Goal: Find specific page/section: Find specific page/section

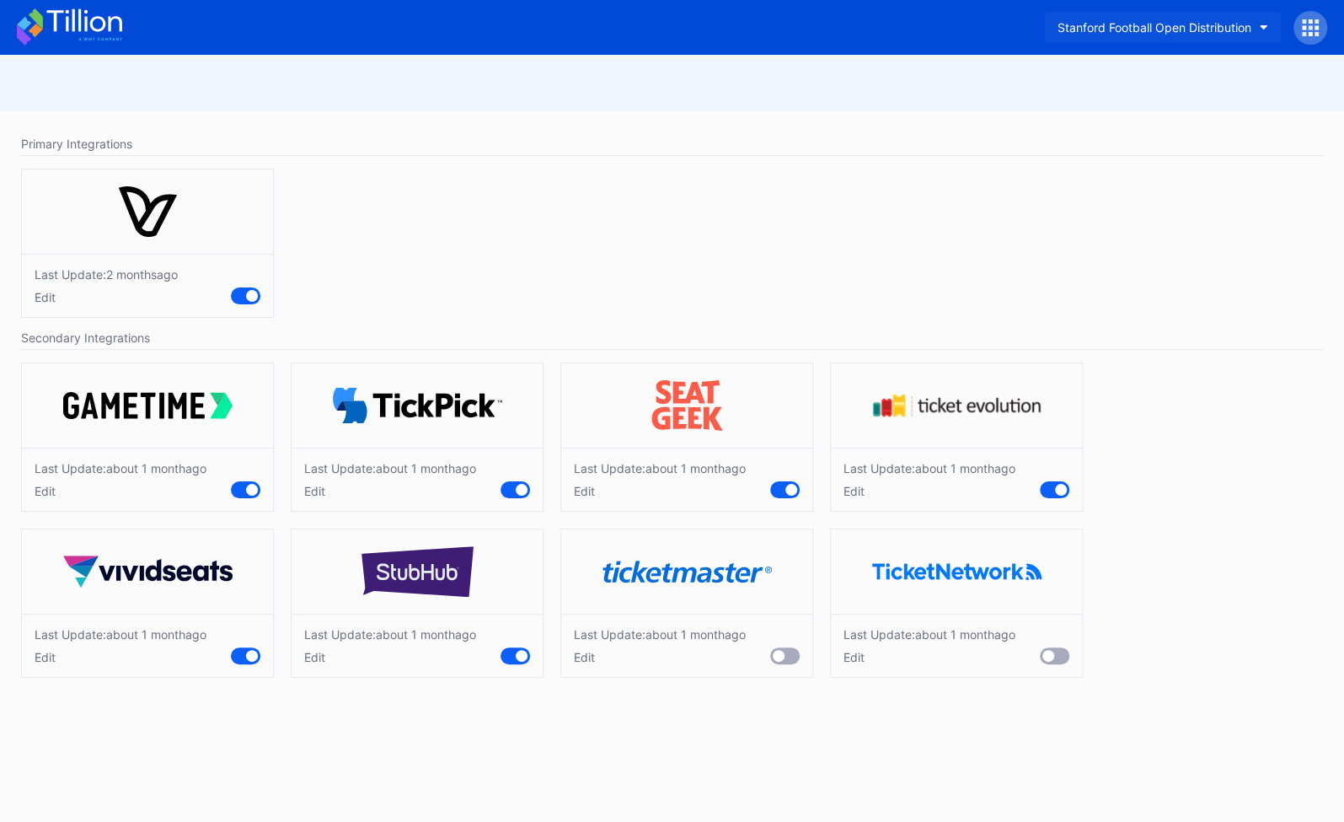
click at [1161, 19] on button "Stanford Football Open Distribution" at bounding box center [1163, 27] width 236 height 31
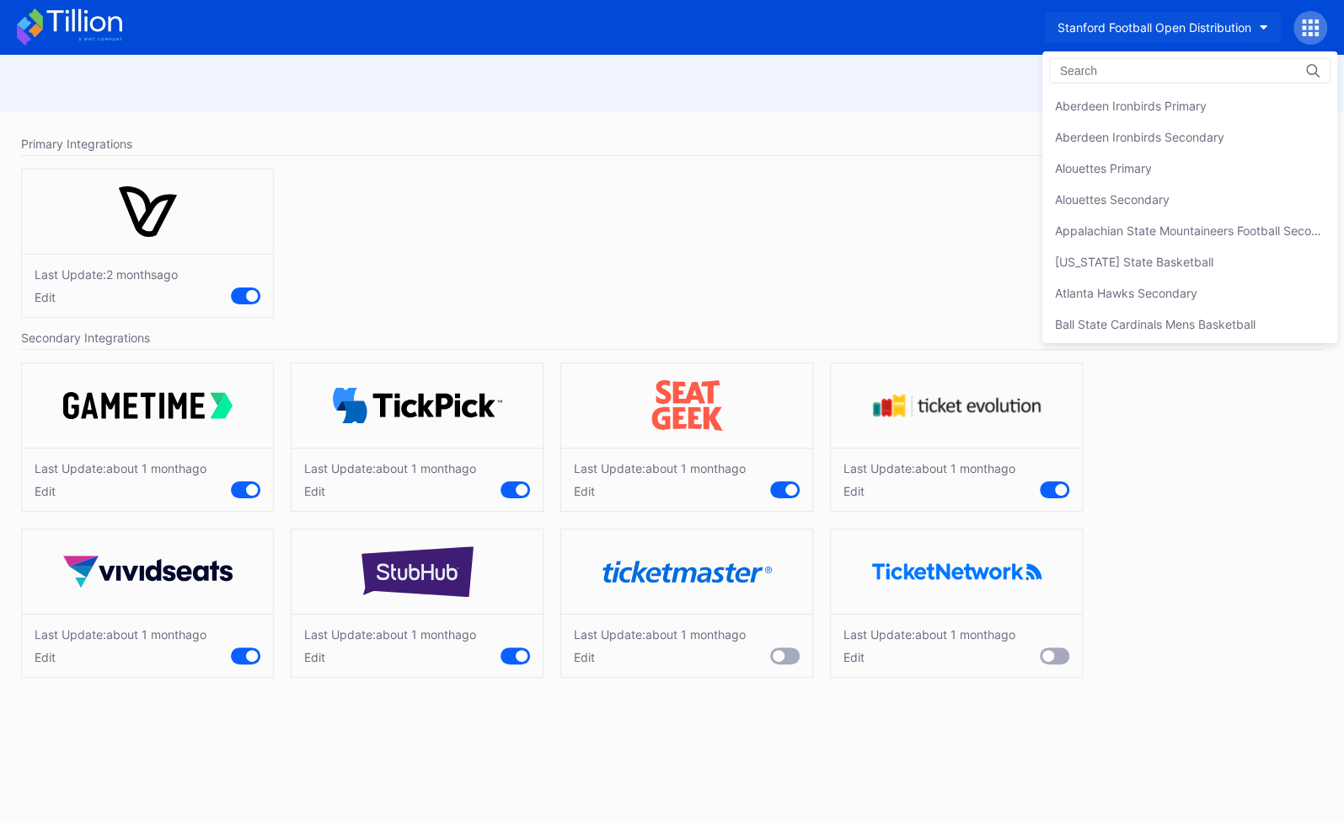
scroll to position [5221, 0]
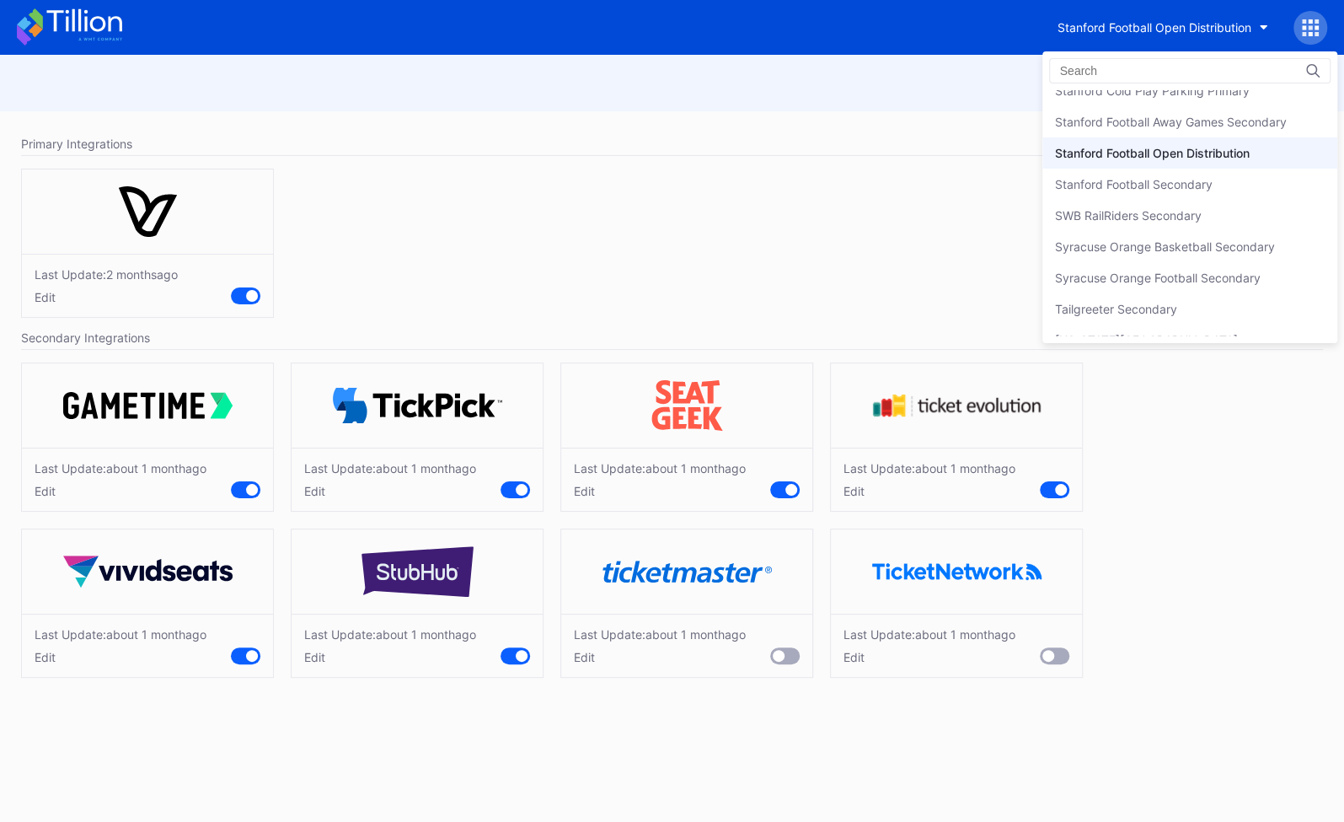
click at [1100, 64] on input at bounding box center [1133, 70] width 147 height 13
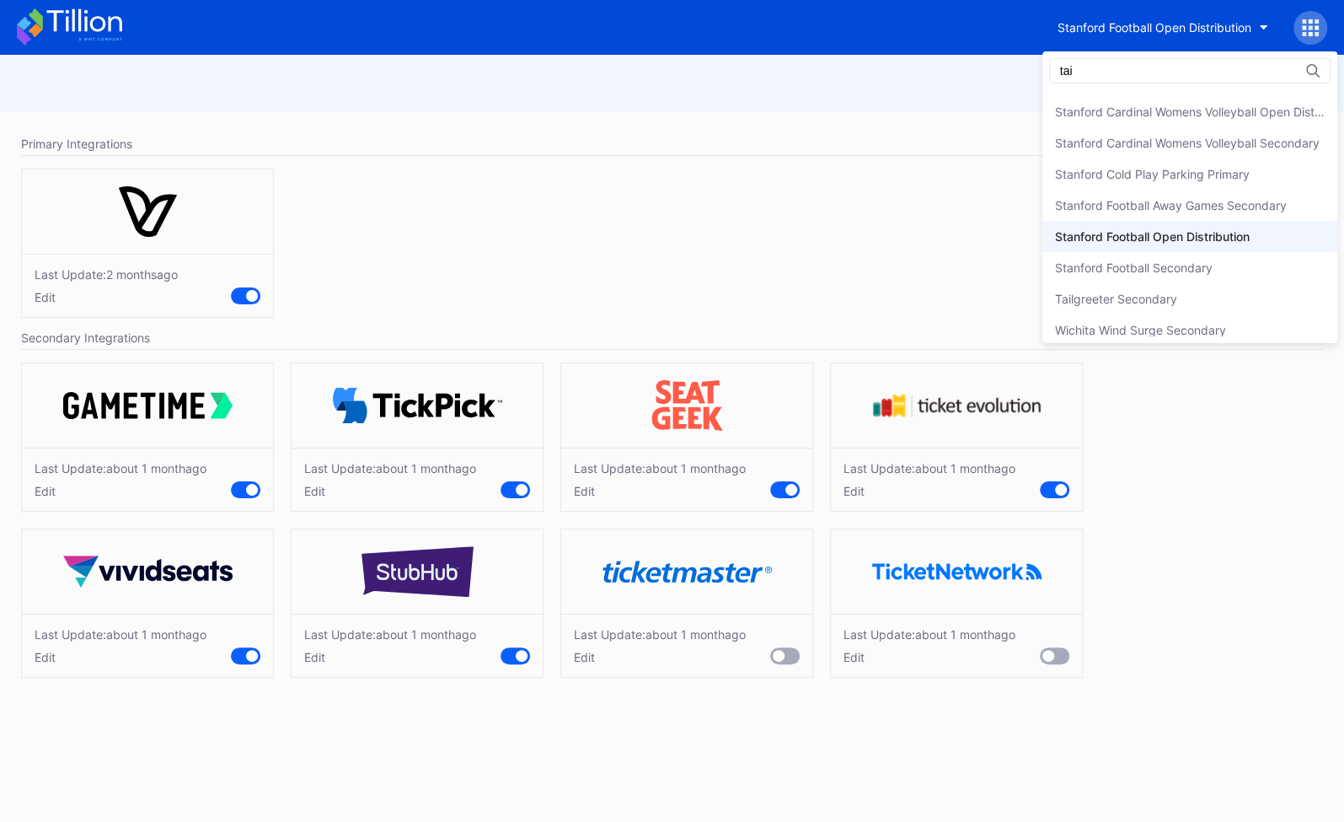
scroll to position [0, 0]
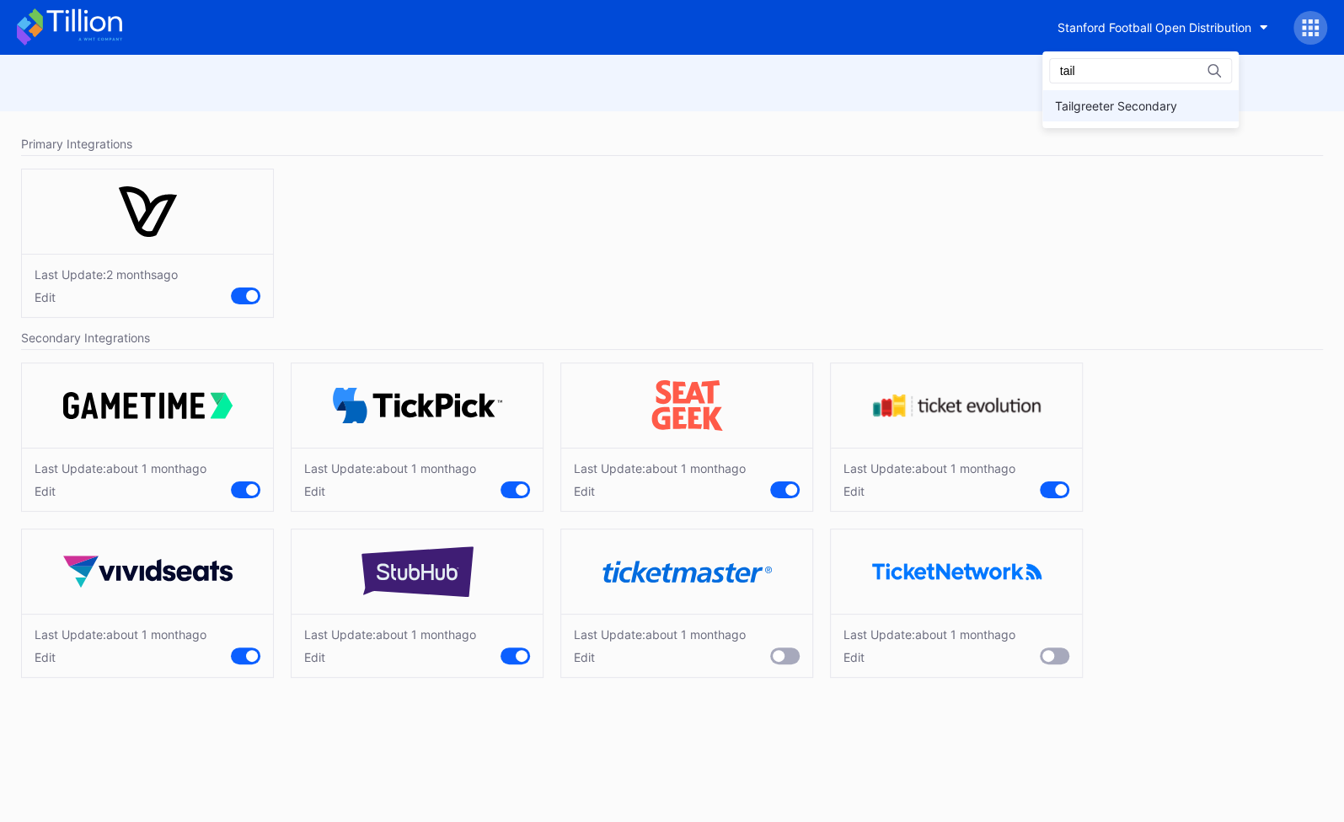
type input "tail"
click at [1147, 100] on div "Tailgreeter Secondary" at bounding box center [1116, 106] width 122 height 14
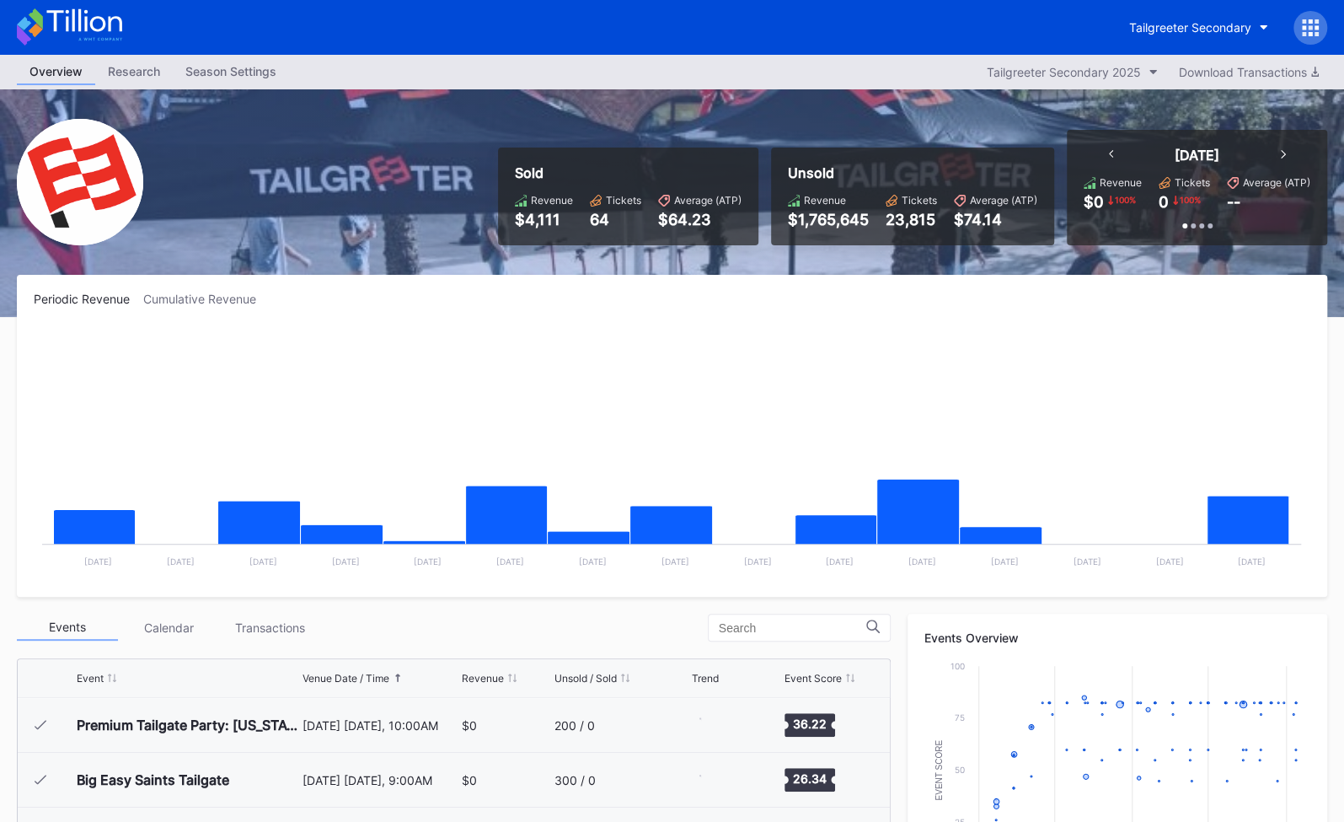
scroll to position [383, 0]
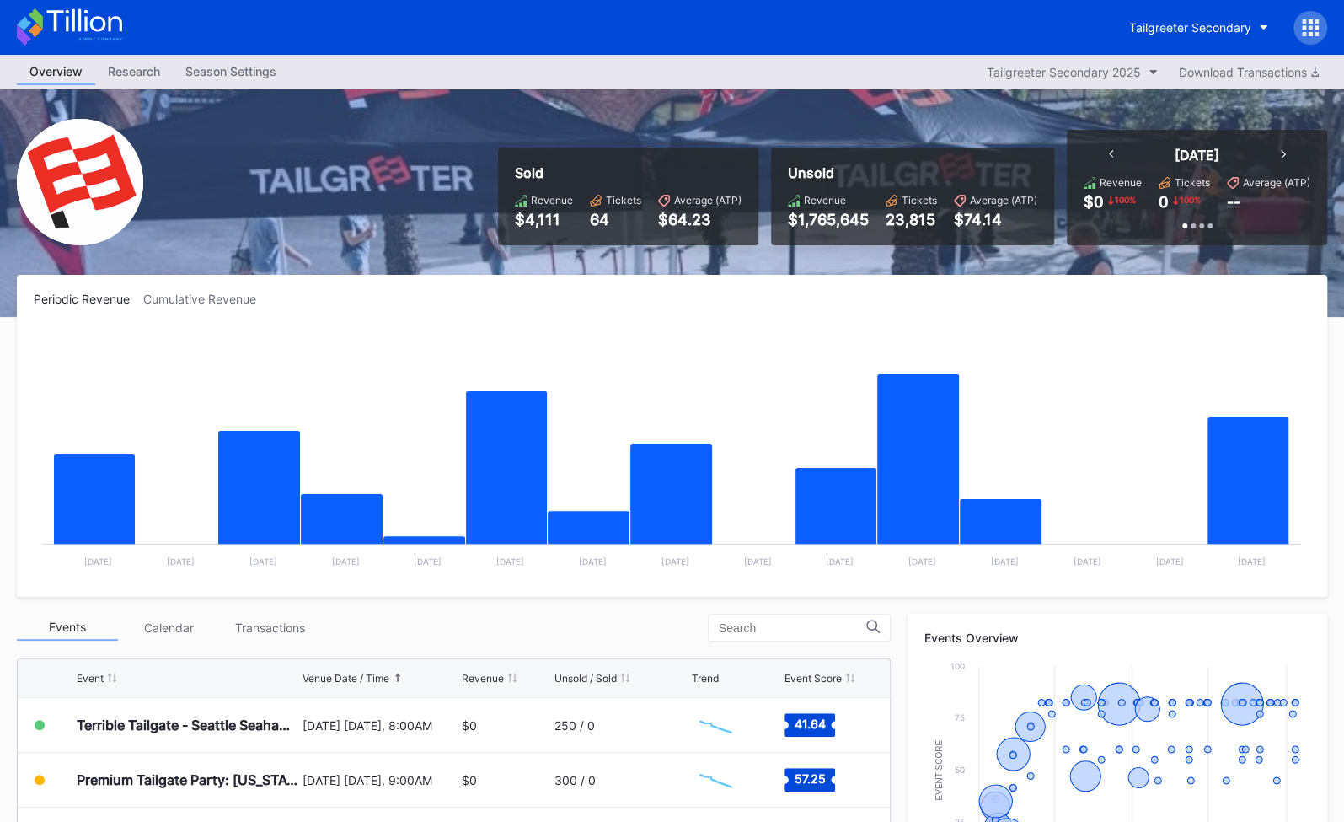
click at [1318, 34] on icon at bounding box center [1316, 34] width 4 height 4
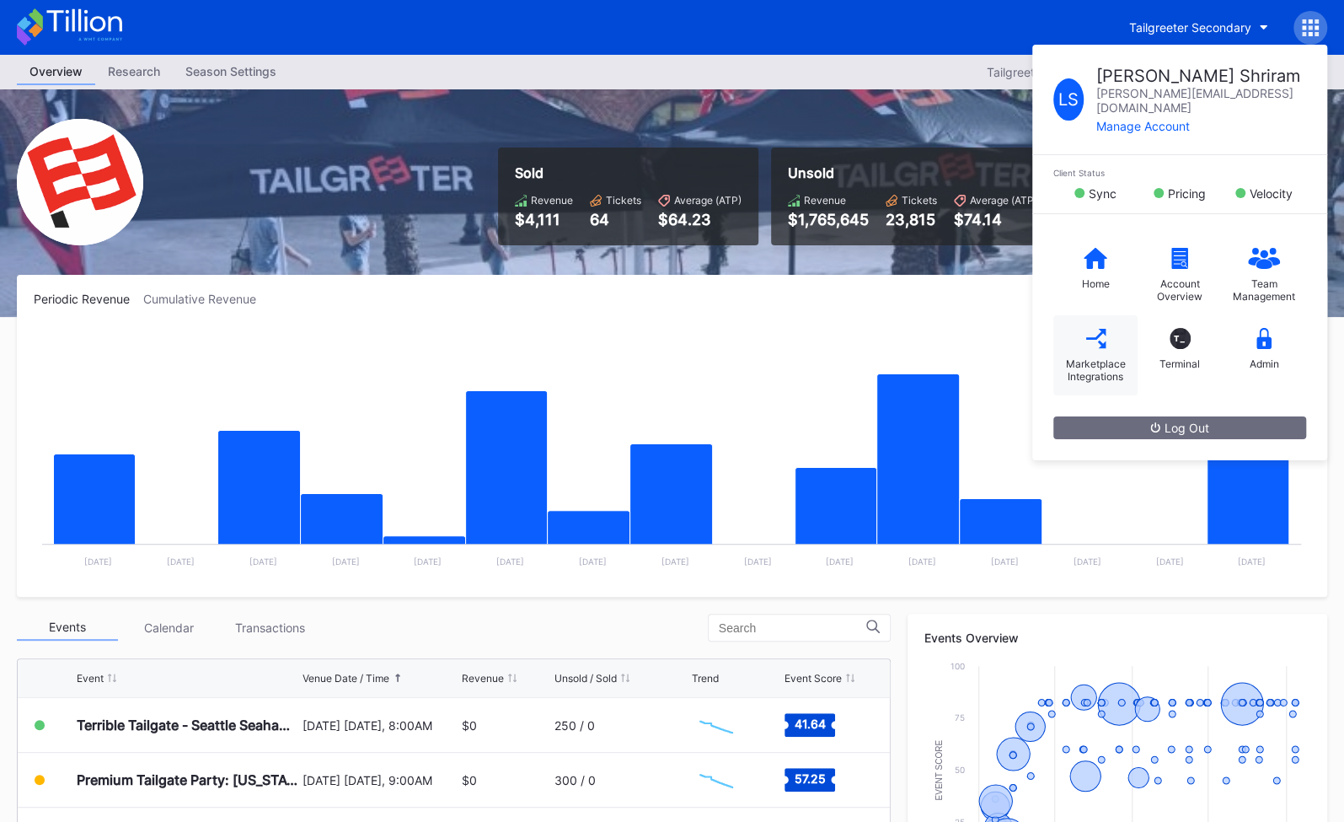
click at [1082, 324] on div "Marketplace Integrations" at bounding box center [1095, 355] width 84 height 80
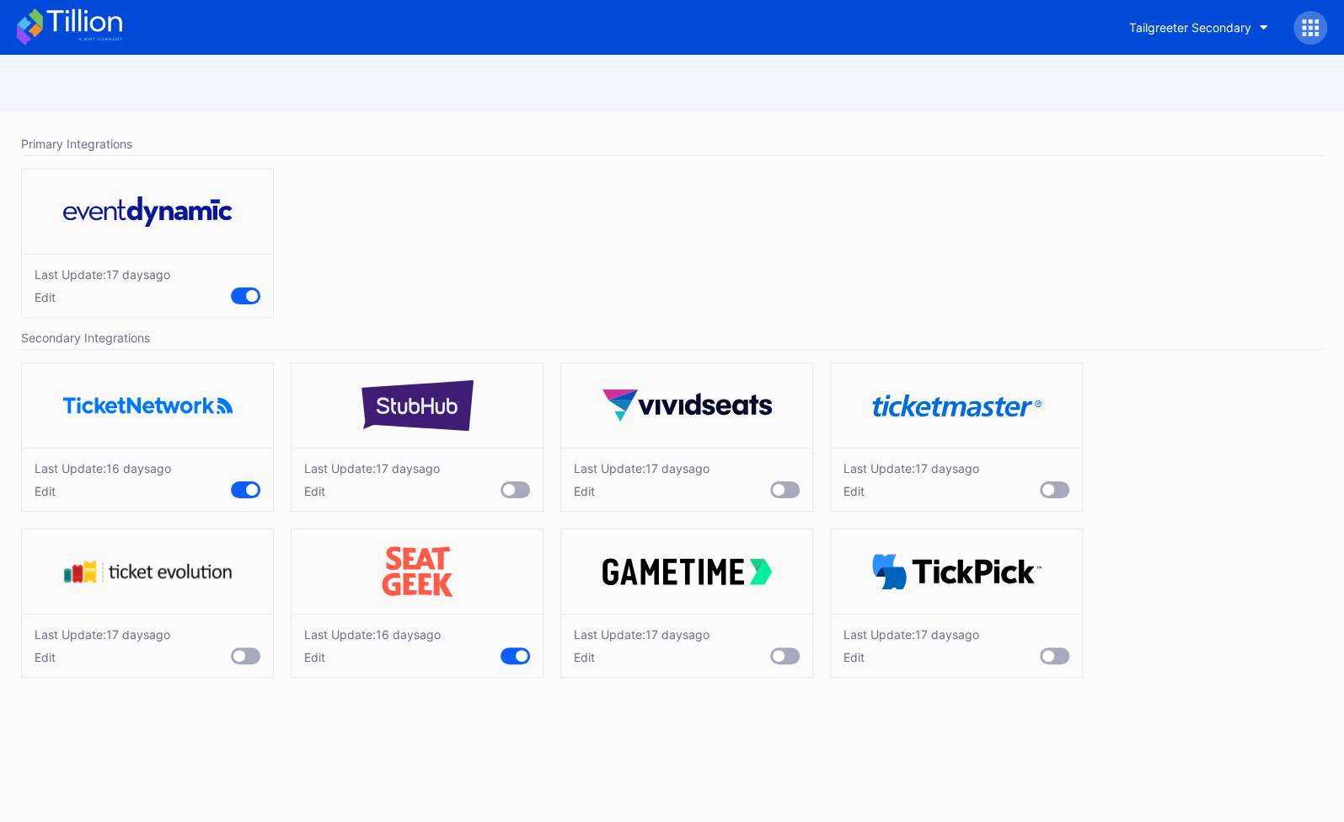
click at [82, 33] on icon at bounding box center [69, 26] width 105 height 37
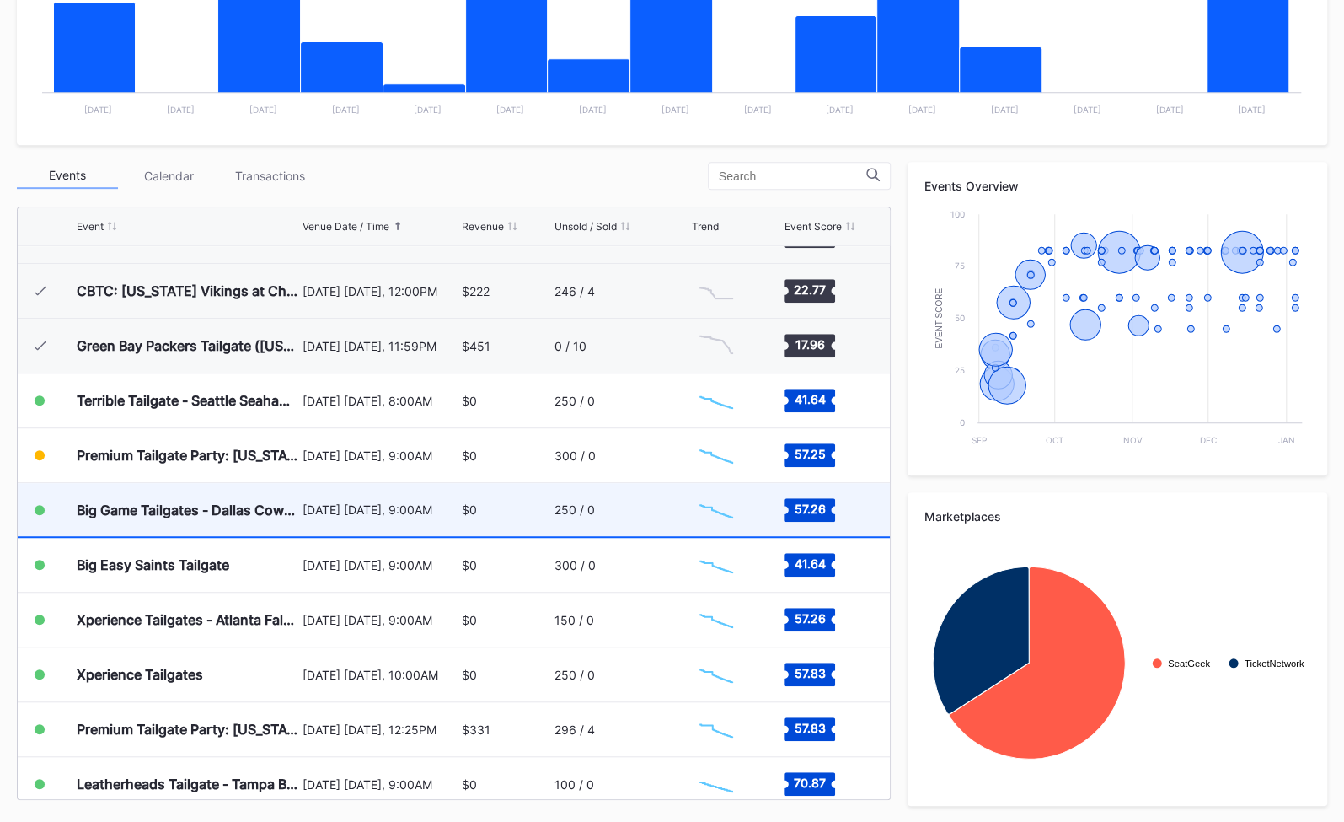
scroll to position [288, 0]
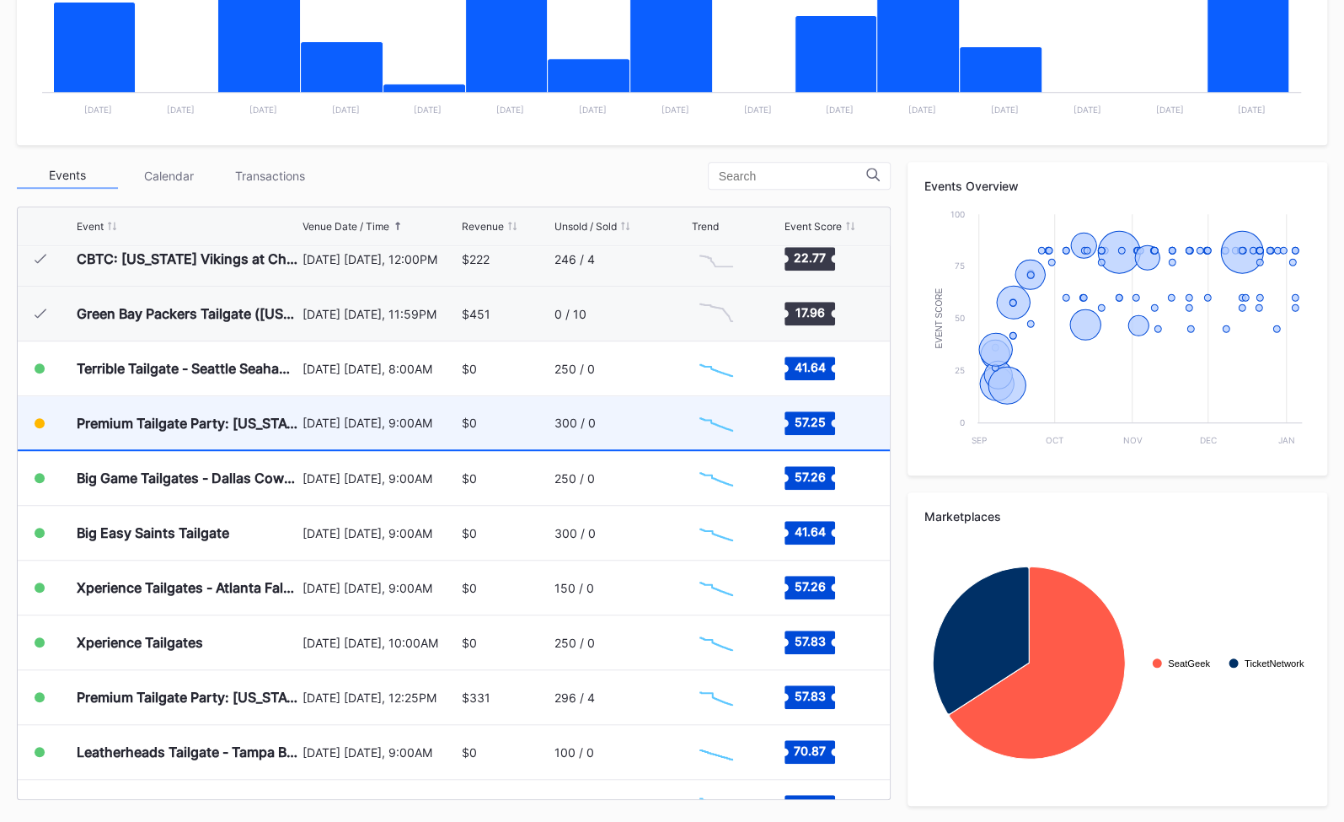
click at [119, 431] on div "Premium Tailgate Party: Tennessee Titans vs. Los Angeles Rams" at bounding box center [188, 422] width 222 height 53
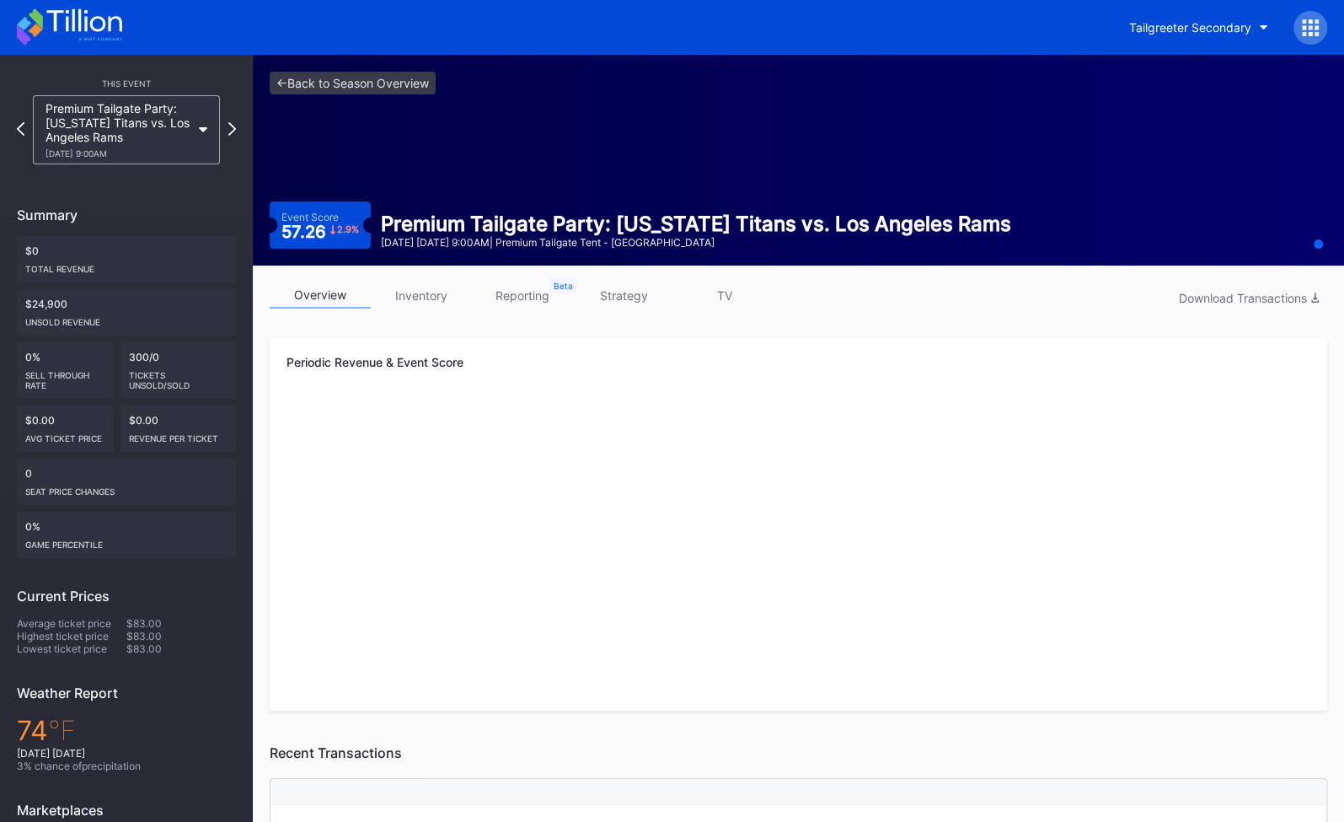
click at [415, 288] on link "inventory" at bounding box center [421, 295] width 101 height 26
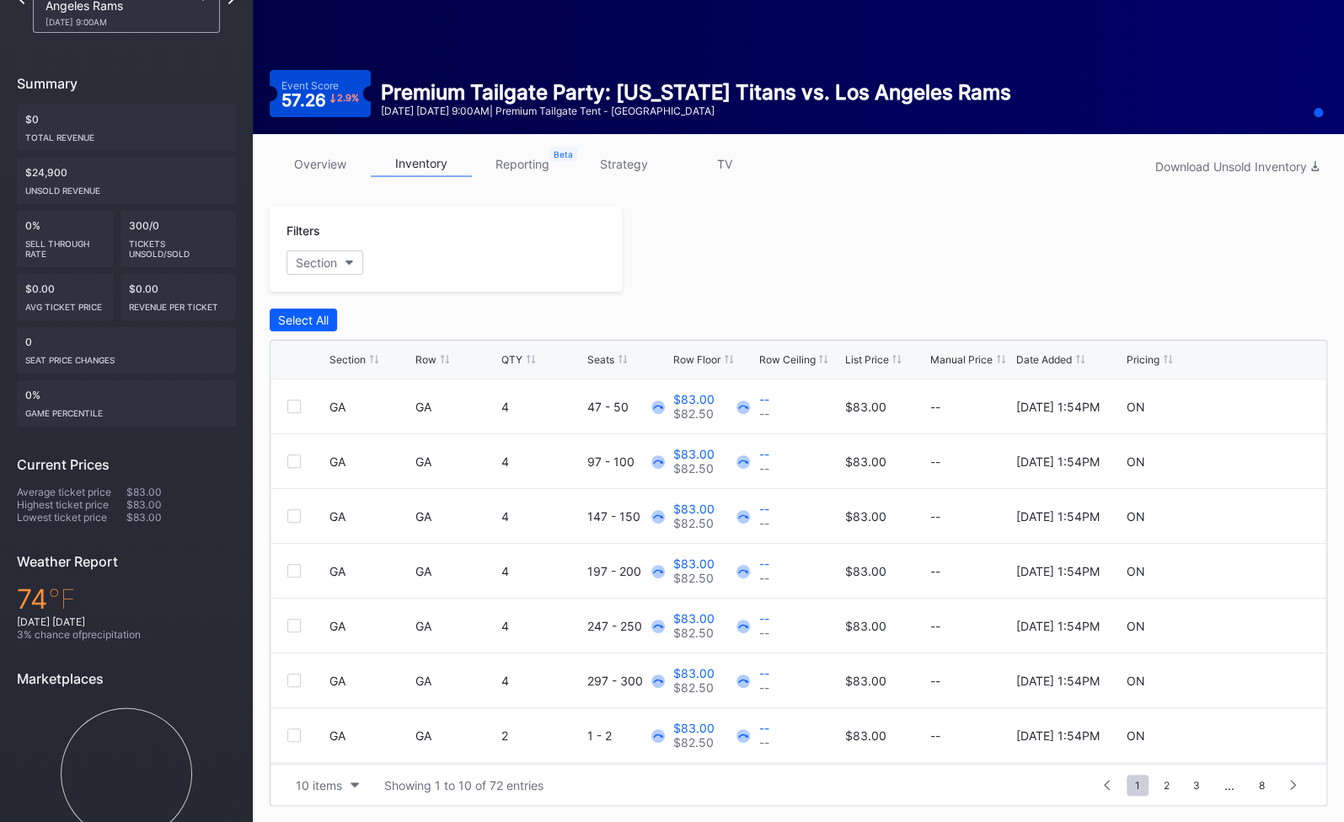
scroll to position [88, 0]
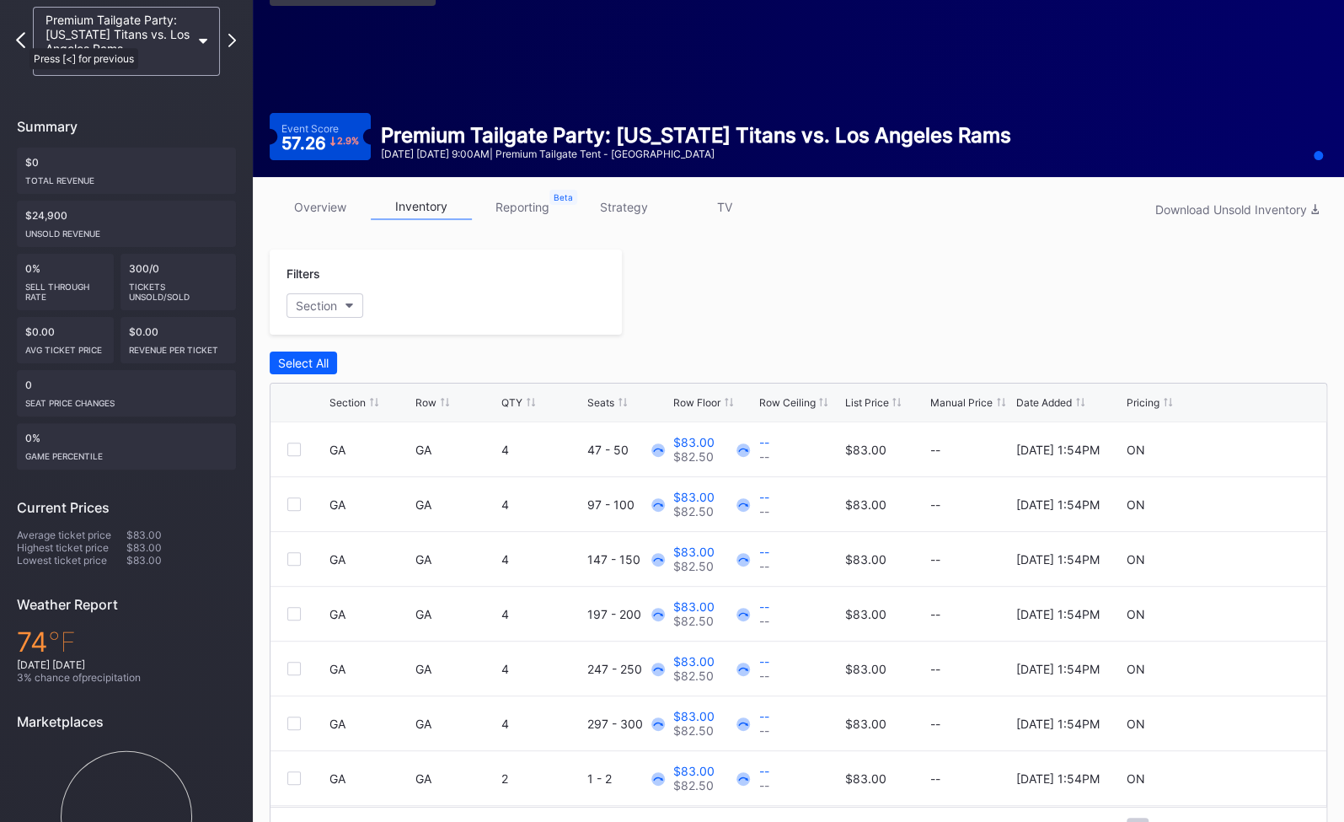
click at [21, 40] on icon at bounding box center [20, 40] width 9 height 16
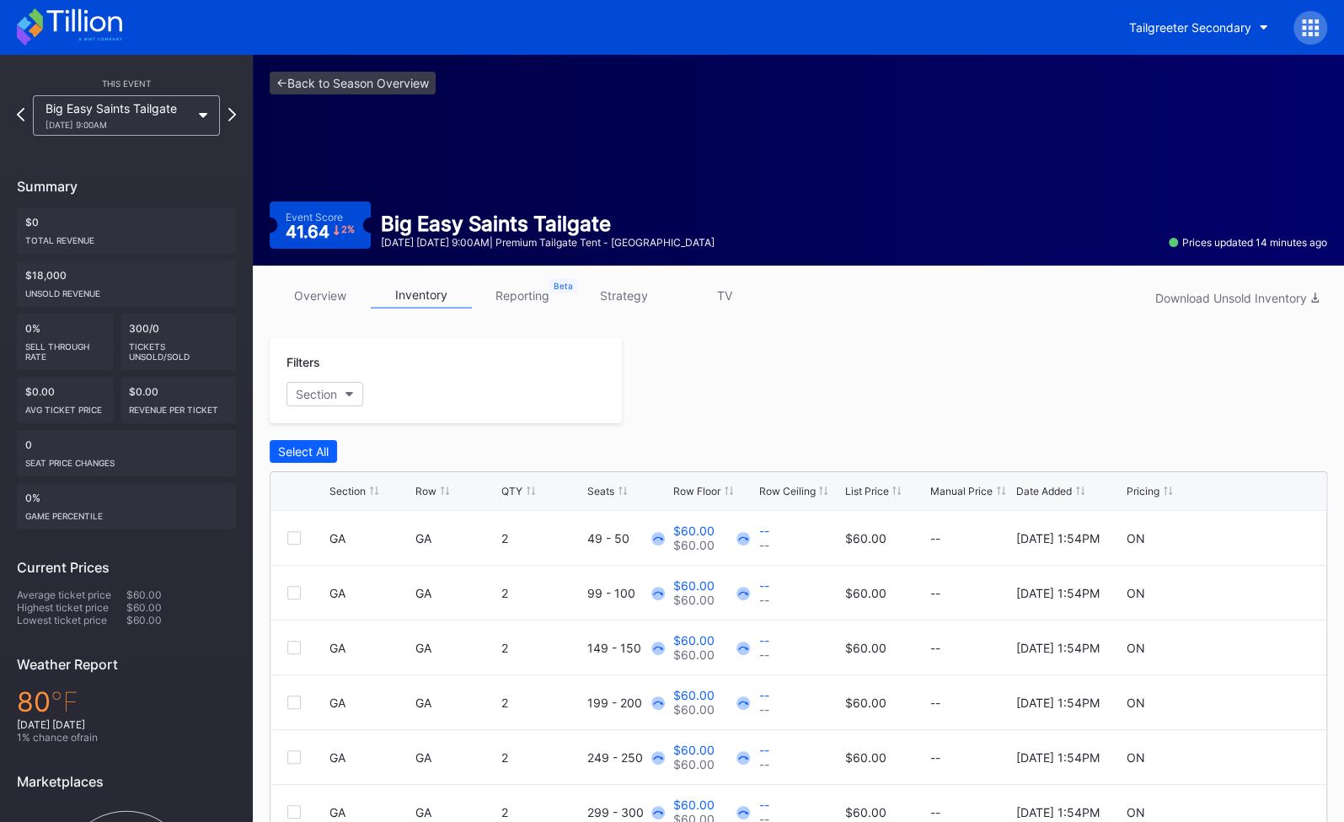
click at [86, 5] on div "Tailgreeter Secondary" at bounding box center [672, 27] width 1344 height 55
click at [96, 22] on icon at bounding box center [69, 26] width 105 height 37
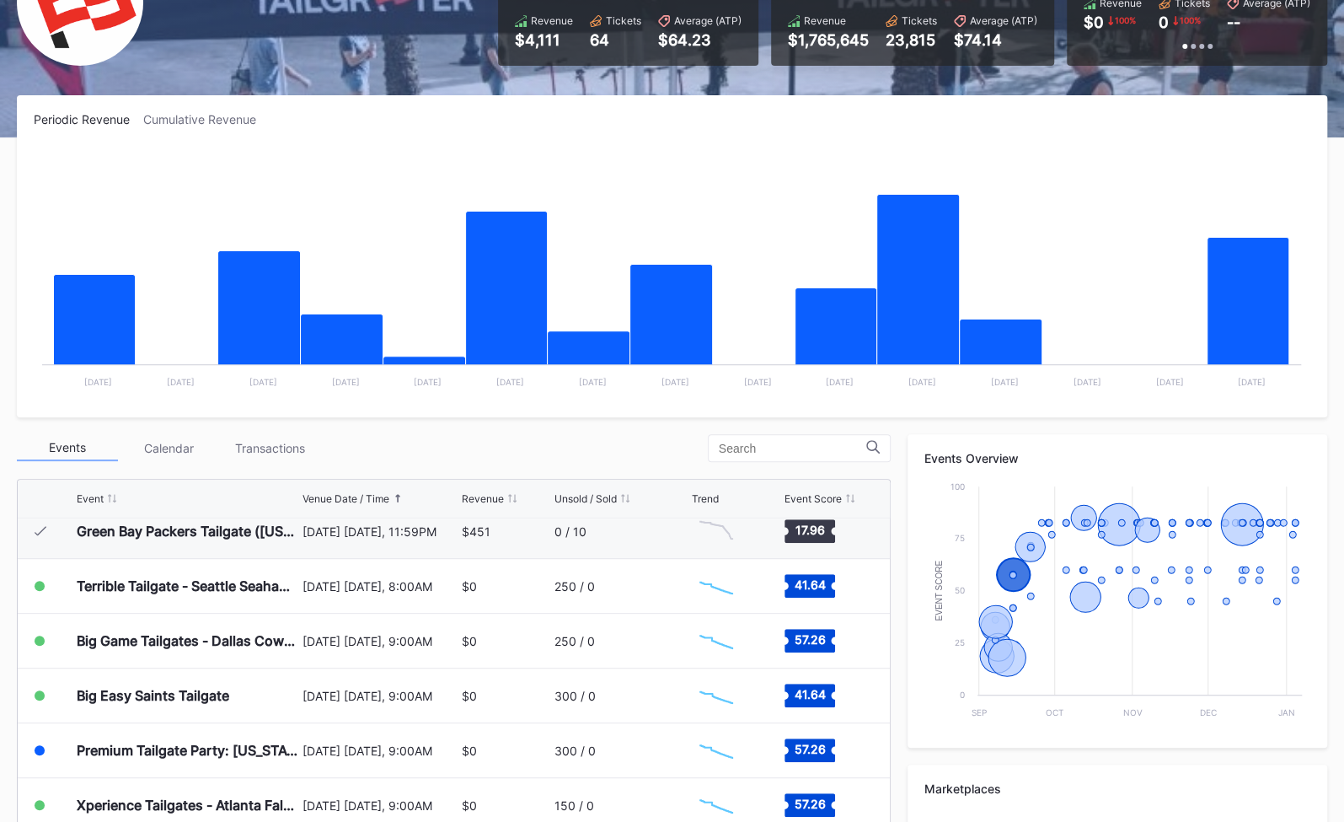
scroll to position [363, 0]
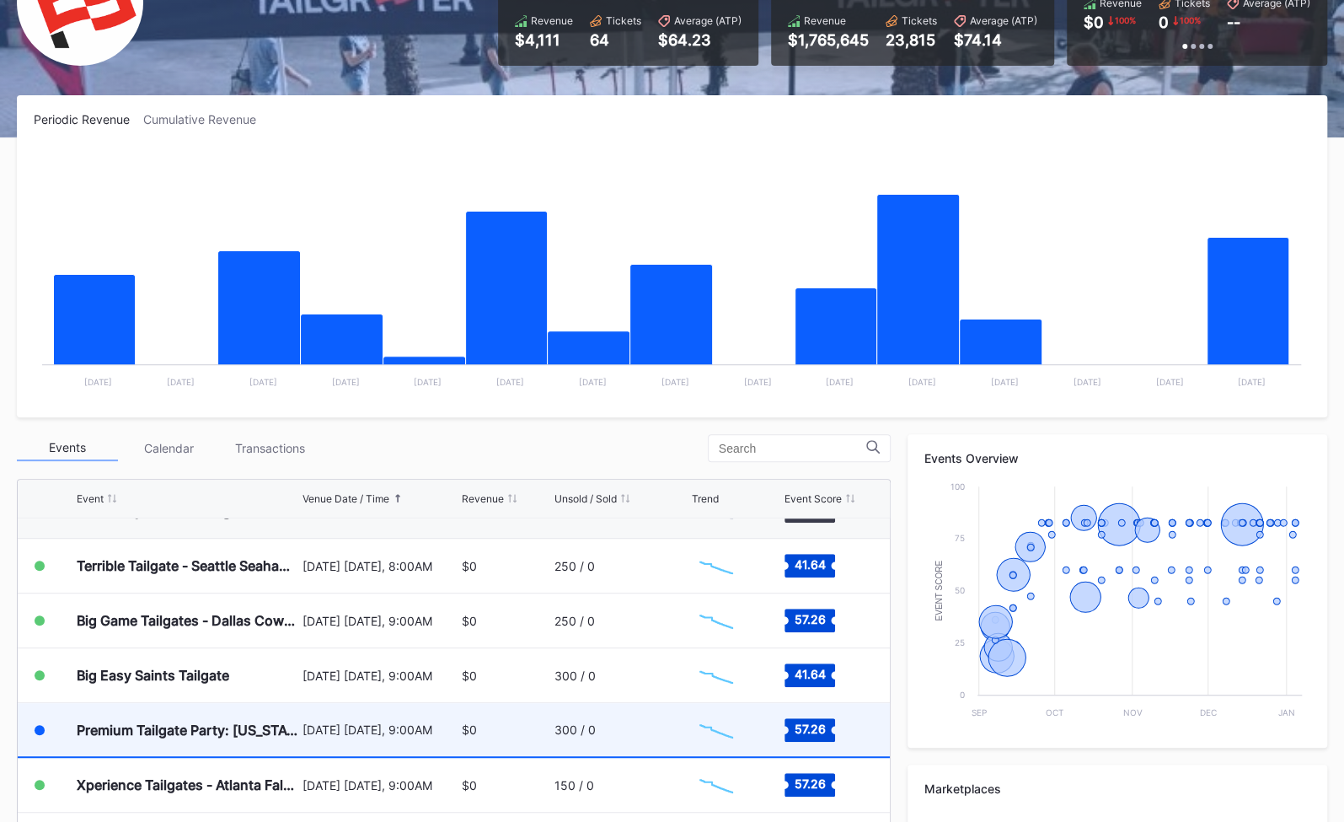
click at [147, 709] on div "Premium Tailgate Party: Tennessee Titans vs. Los Angeles Rams" at bounding box center [188, 729] width 222 height 53
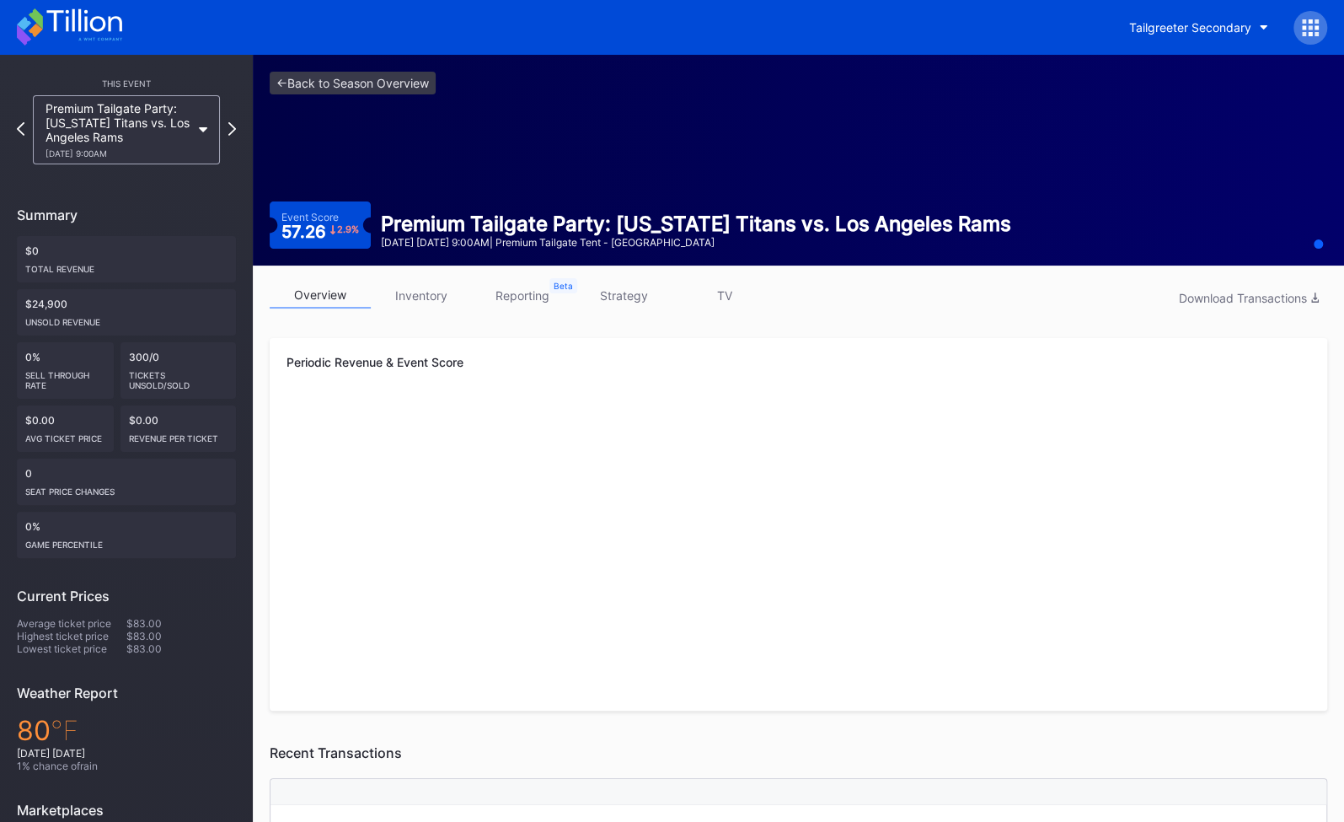
click at [430, 295] on link "inventory" at bounding box center [421, 295] width 101 height 26
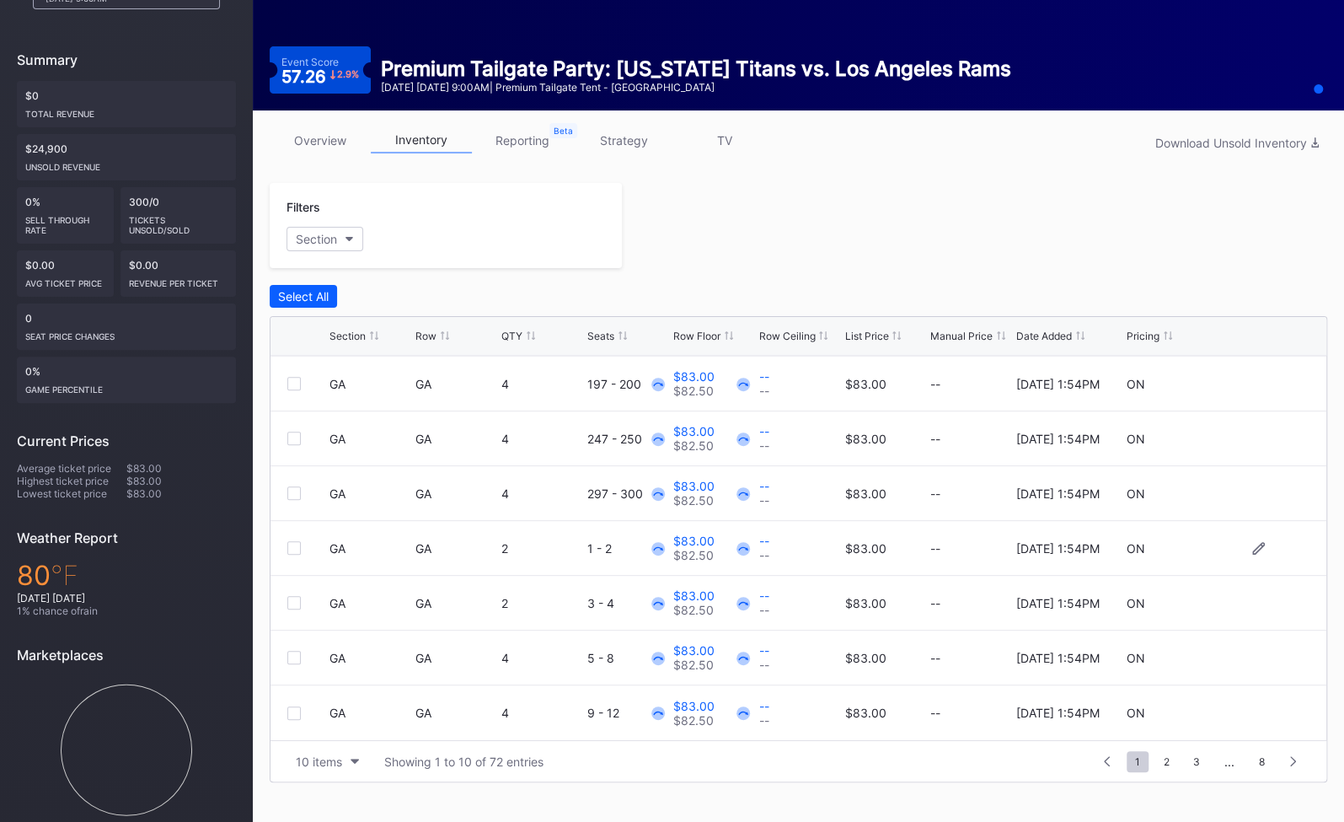
scroll to position [166, 0]
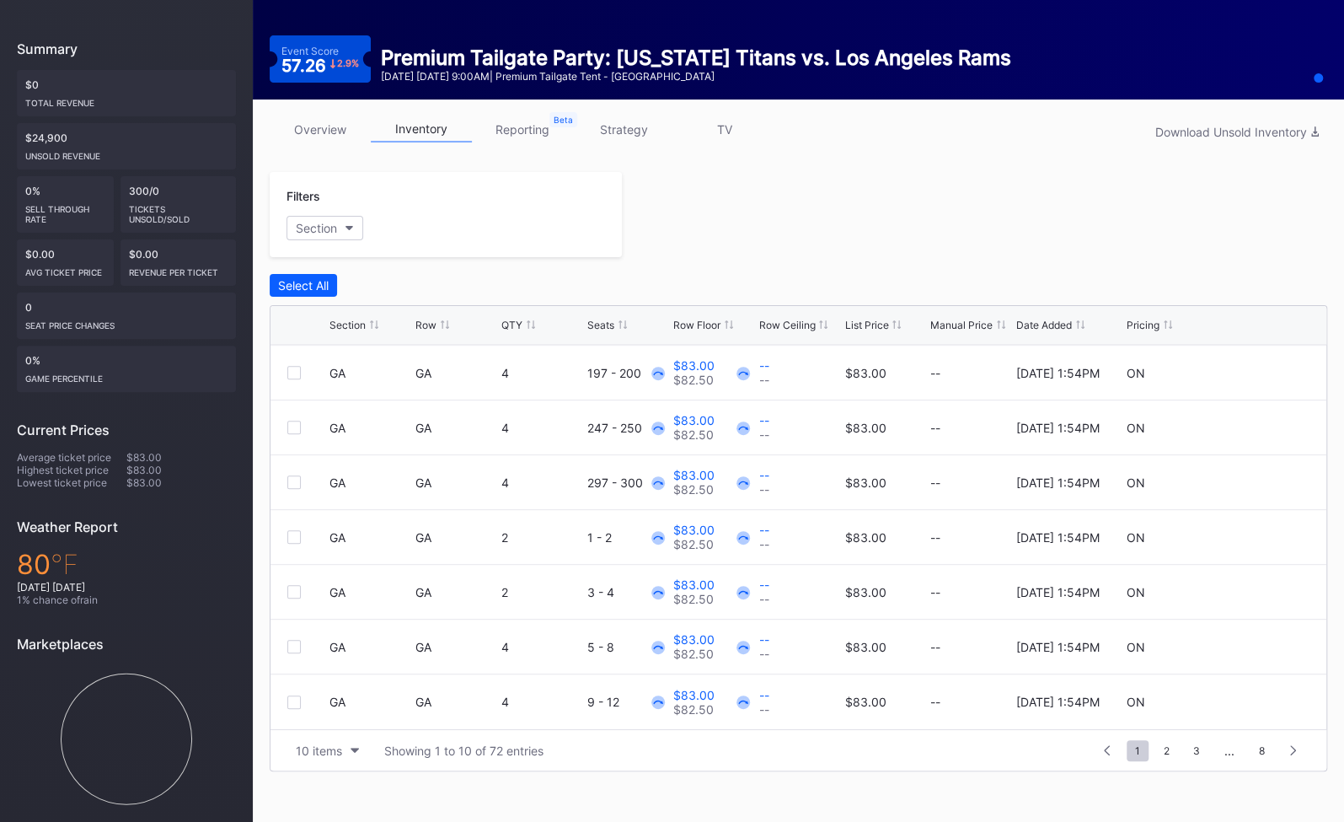
click at [625, 321] on icon at bounding box center [622, 324] width 8 height 8
click at [624, 320] on icon at bounding box center [622, 324] width 8 height 8
click at [1161, 745] on span "2" at bounding box center [1166, 750] width 23 height 21
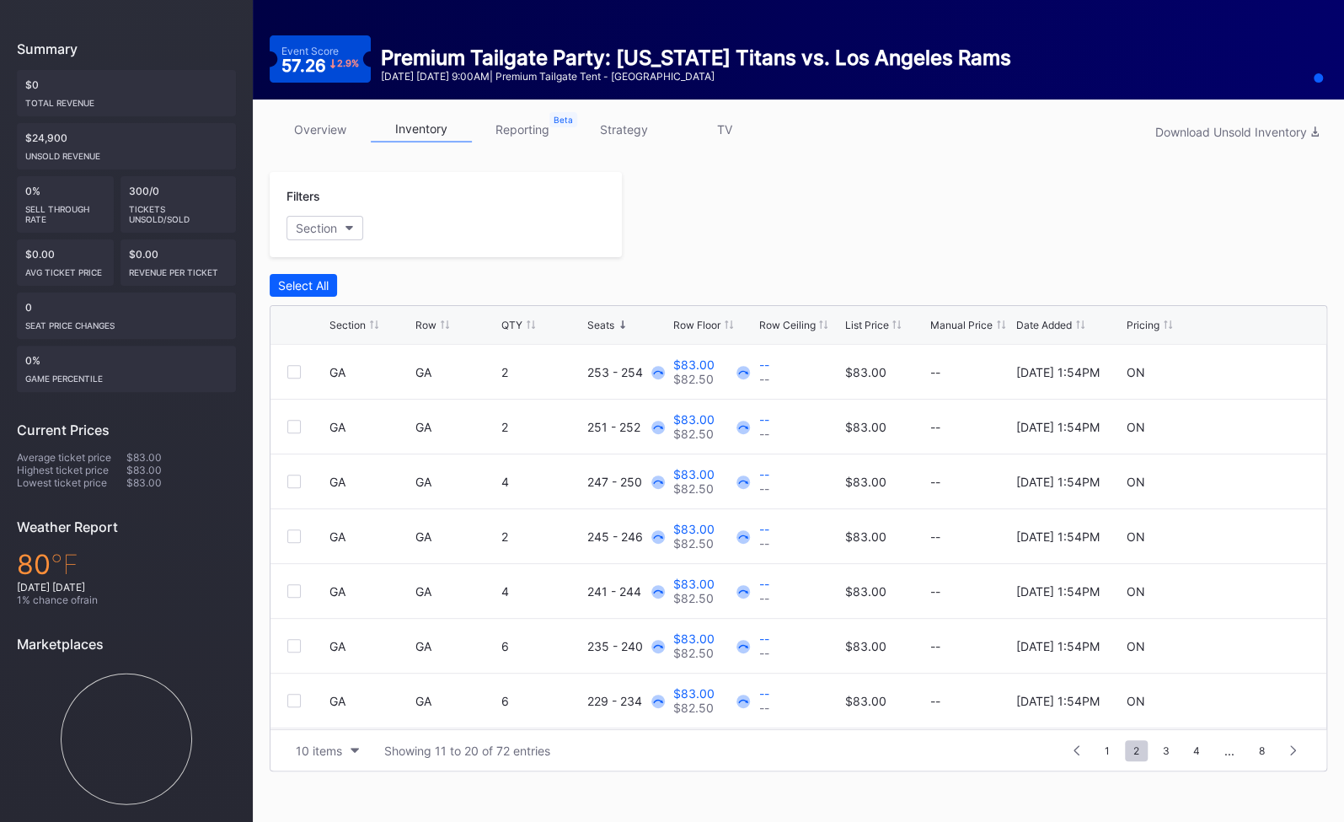
scroll to position [0, 0]
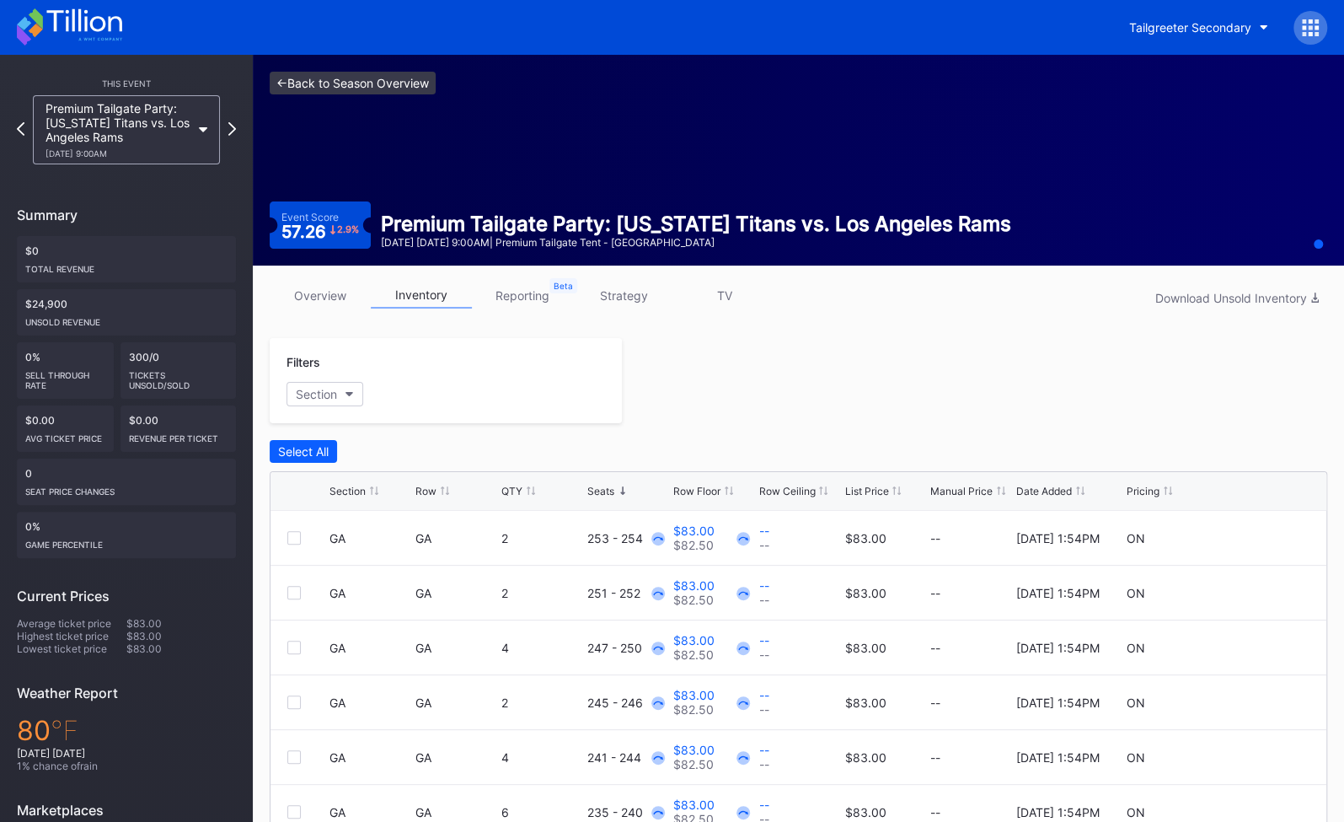
click at [290, 83] on link "<- Back to Season Overview" at bounding box center [353, 83] width 166 height 23
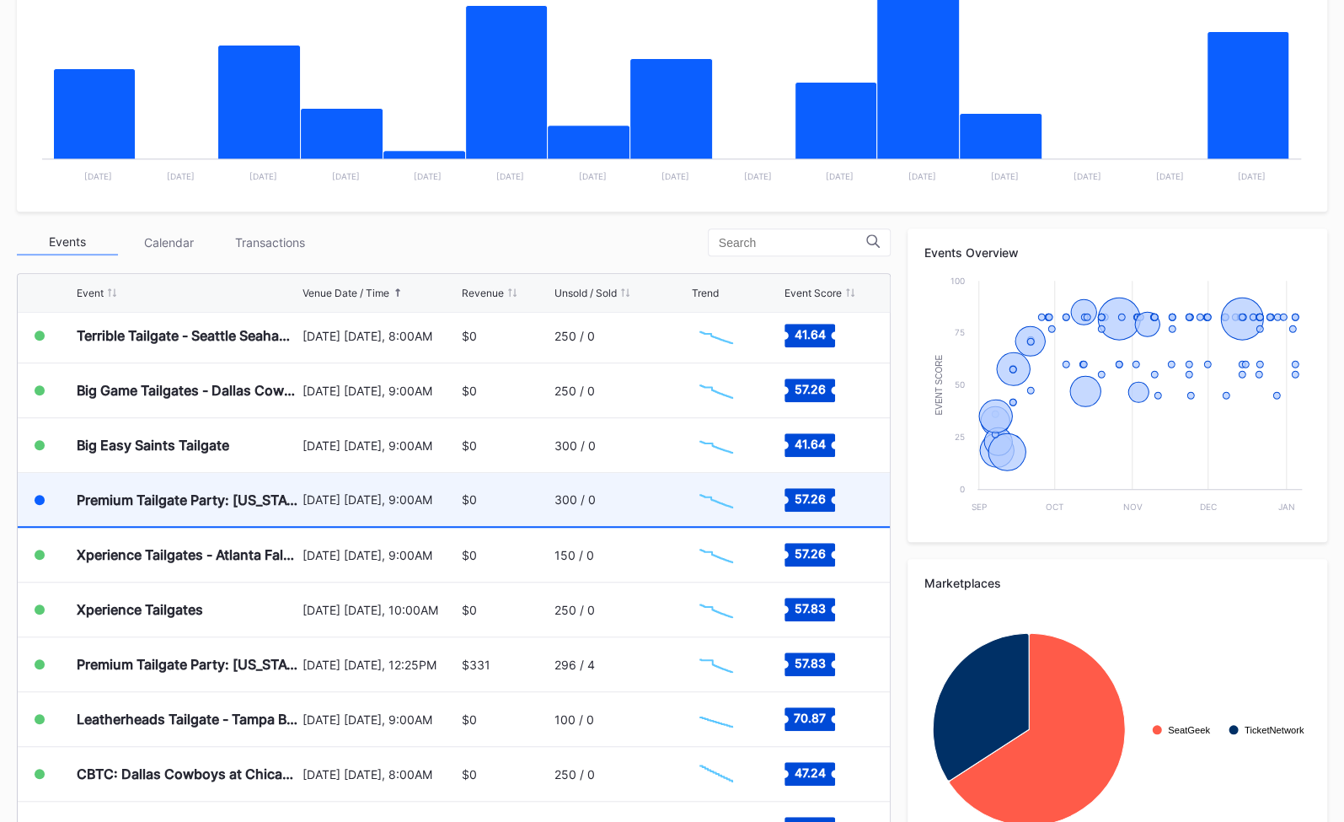
scroll to position [394, 0]
